Goal: Information Seeking & Learning: Learn about a topic

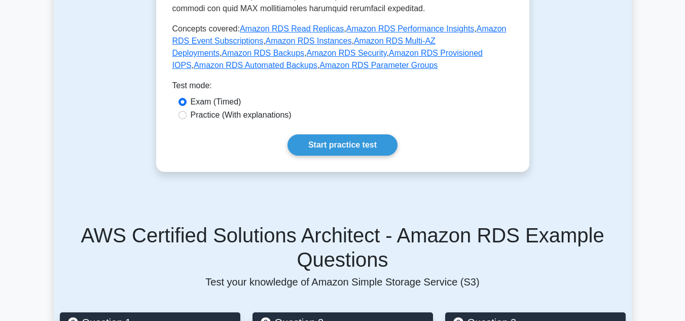
scroll to position [519, 0]
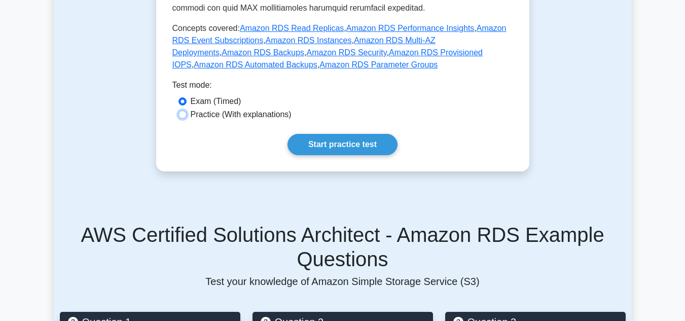
click at [186, 111] on input "Practice (With explanations)" at bounding box center [183, 115] width 8 height 8
radio input "true"
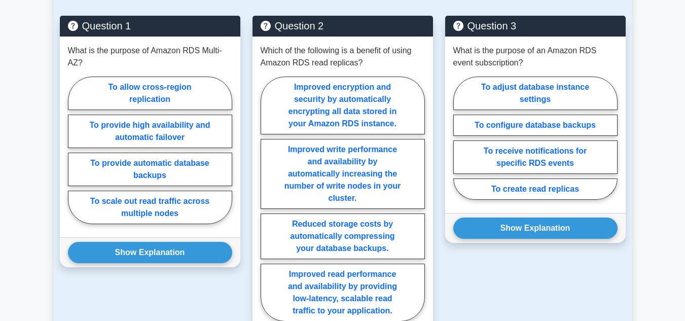
scroll to position [816, 0]
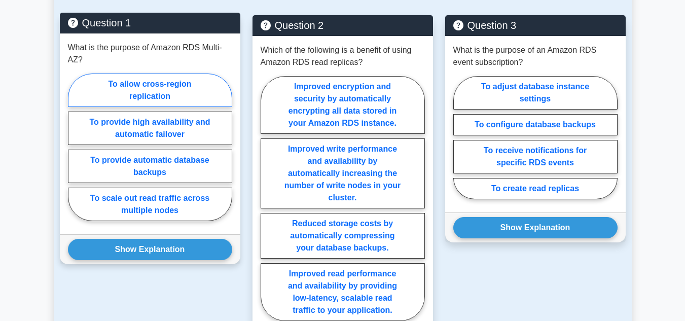
click at [164, 86] on label "To allow cross-region replication" at bounding box center [150, 90] width 164 height 33
click at [75, 147] on input "To allow cross-region replication" at bounding box center [71, 150] width 7 height 7
radio input "true"
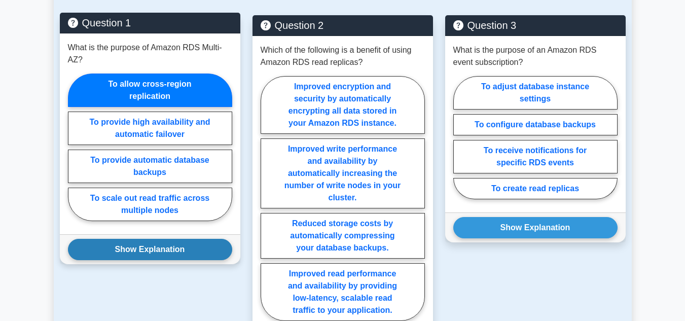
click at [157, 240] on button "Show Explanation" at bounding box center [150, 249] width 164 height 21
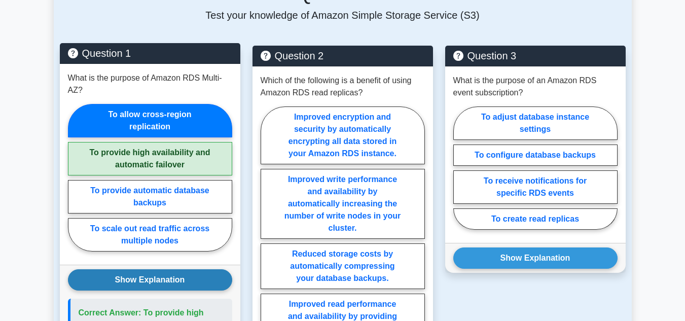
scroll to position [785, 0]
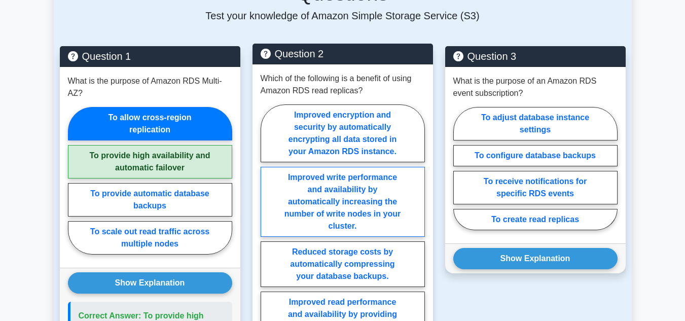
click at [363, 174] on label "Improved write performance and availability by automatically increasing the num…" at bounding box center [343, 202] width 164 height 70
click at [267, 227] on input "Improved write performance and availability by automatically increasing the num…" at bounding box center [264, 230] width 7 height 7
radio input "true"
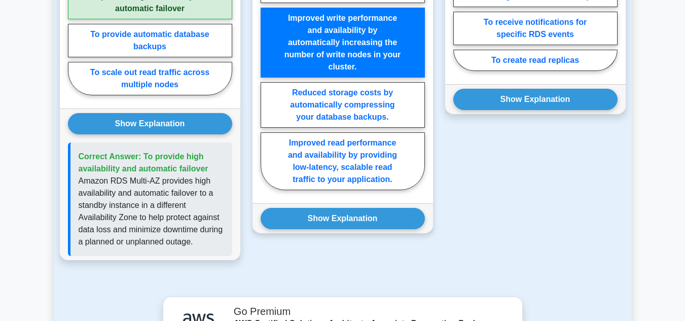
scroll to position [945, 0]
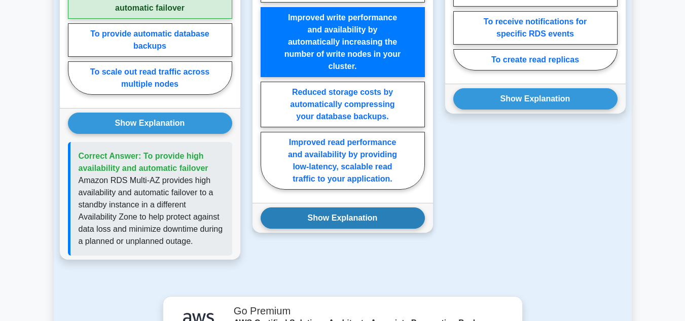
click at [351, 213] on button "Show Explanation" at bounding box center [343, 218] width 164 height 21
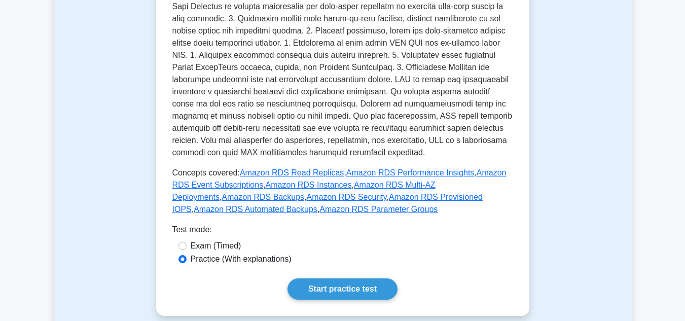
scroll to position [374, 0]
